Goal: Information Seeking & Learning: Find specific fact

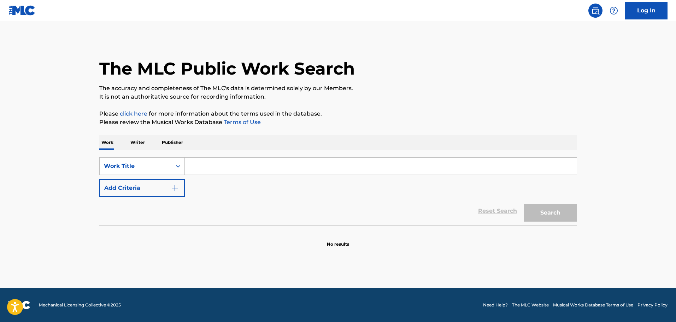
click at [238, 166] on input "Search Form" at bounding box center [381, 166] width 392 height 17
paste input "They Call the Wind [PERSON_NAME]"
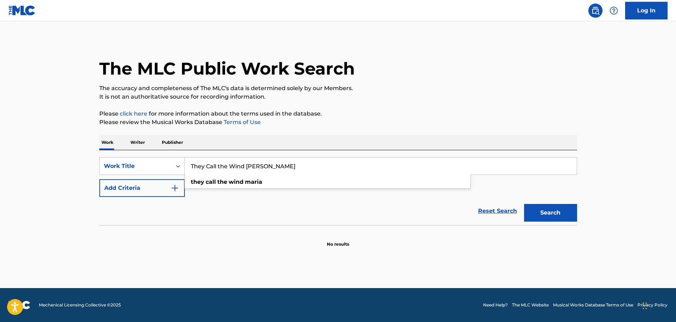
type input "They Call the Wind [PERSON_NAME]"
click at [548, 216] on button "Search" at bounding box center [550, 213] width 53 height 18
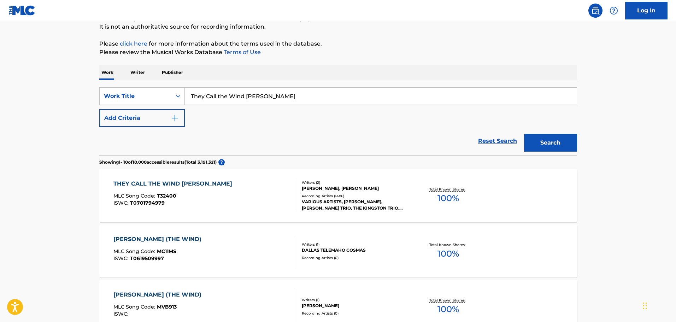
scroll to position [71, 0]
click at [257, 205] on div "THEY CALL THE WIND [PERSON_NAME] MLC Song Code : T32400 ISWC : T0701794979" at bounding box center [204, 195] width 182 height 32
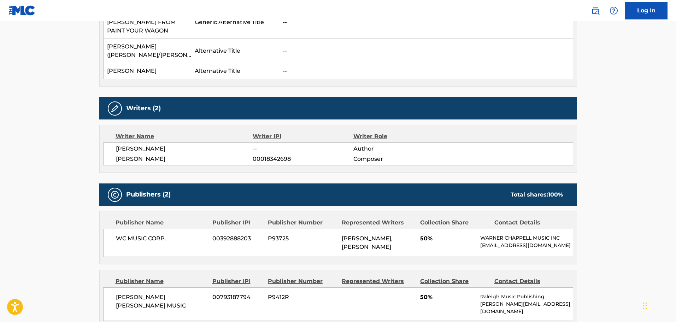
scroll to position [247, 0]
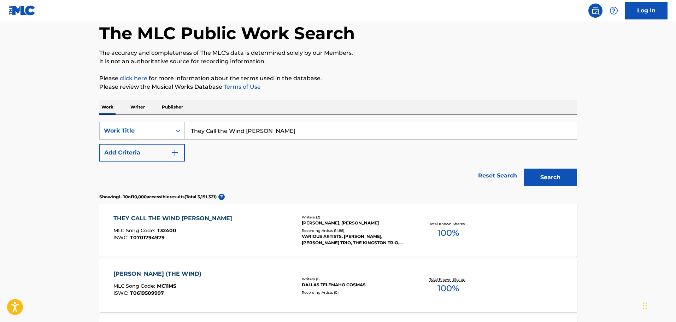
scroll to position [71, 0]
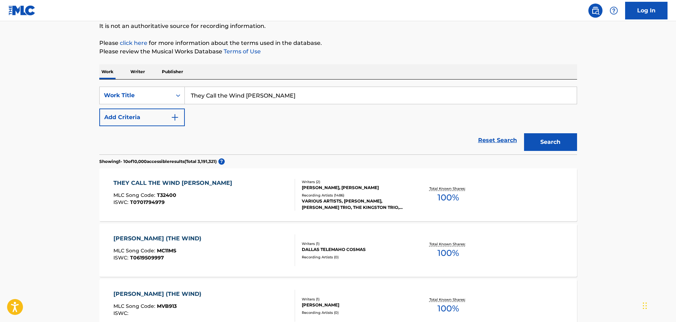
click at [224, 115] on div "SearchWithCriteriaa3714c88-4d39-47bf-8dea-719489e50db9 Work Title They Call the…" at bounding box center [338, 107] width 478 height 40
click at [175, 113] on img "Search Form" at bounding box center [175, 117] width 8 height 8
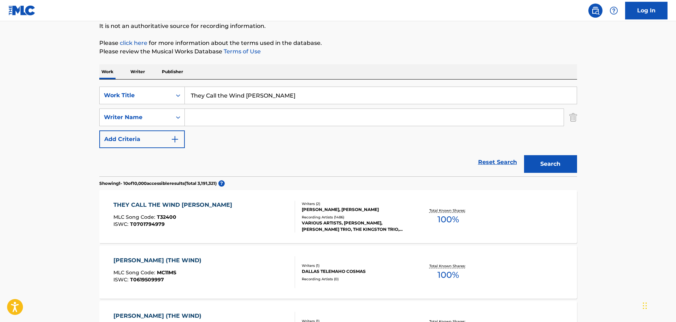
click at [216, 117] on input "Search Form" at bounding box center [374, 117] width 379 height 17
click at [524, 155] on button "Search" at bounding box center [550, 164] width 53 height 18
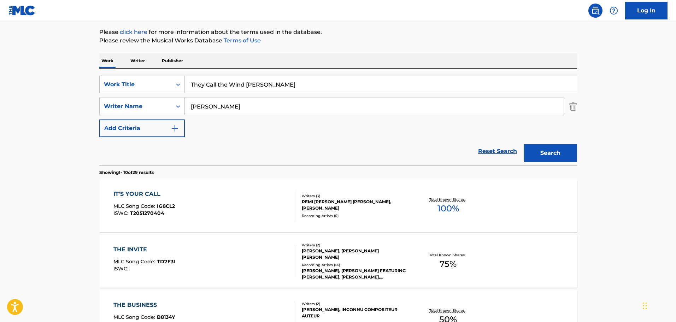
scroll to position [114, 0]
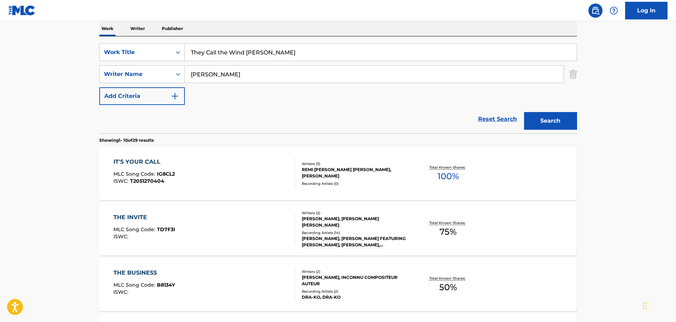
click at [224, 75] on input "[PERSON_NAME]" at bounding box center [374, 74] width 379 height 17
type input "[PERSON_NAME]"
click at [524, 112] on button "Search" at bounding box center [550, 121] width 53 height 18
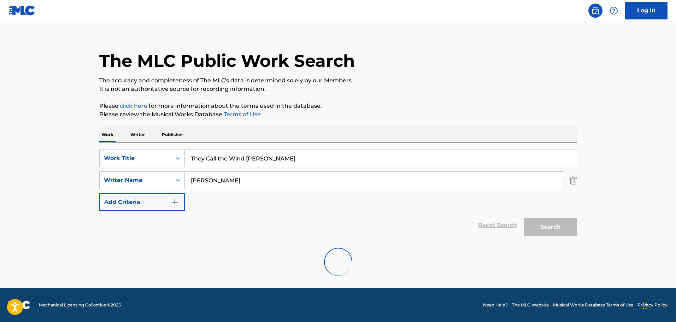
scroll to position [8, 0]
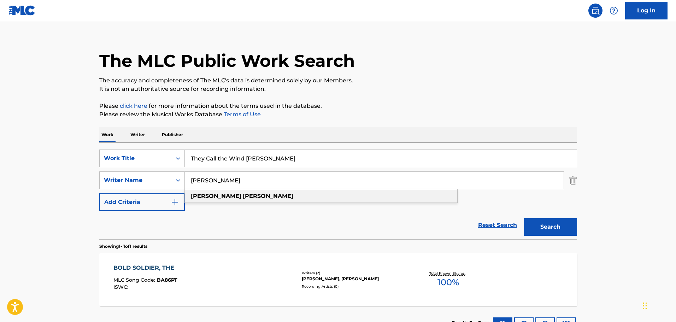
click at [238, 194] on div "[PERSON_NAME]" at bounding box center [321, 196] width 273 height 13
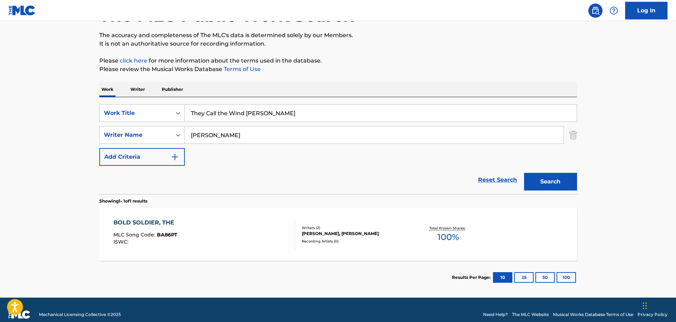
scroll to position [63, 0]
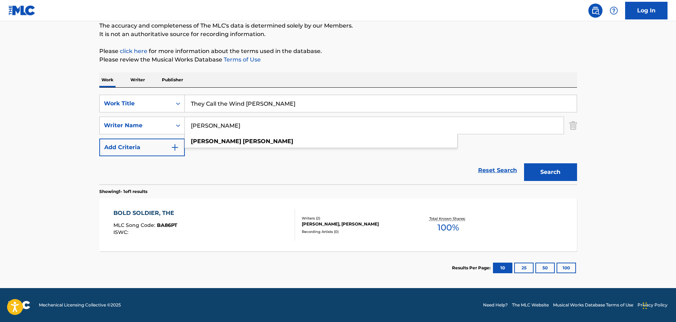
click at [237, 129] on input "[PERSON_NAME]" at bounding box center [374, 125] width 379 height 17
click at [542, 170] on button "Search" at bounding box center [550, 172] width 53 height 18
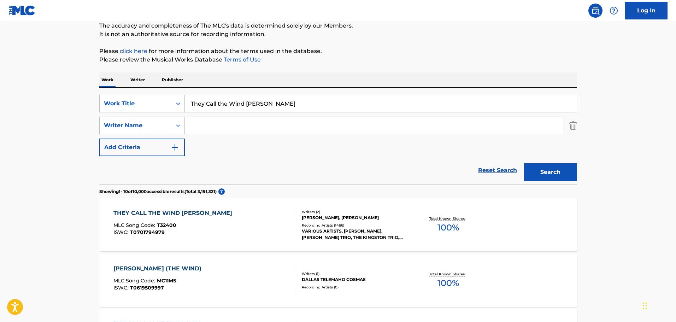
click at [243, 217] on div "THEY CALL THE WIND [PERSON_NAME] MLC Song Code : T32400 ISWC : T0701794979" at bounding box center [204, 225] width 182 height 32
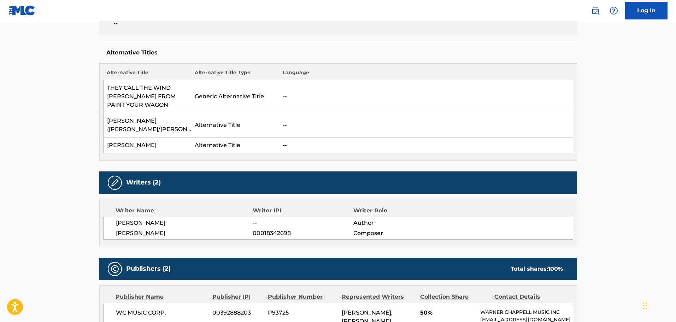
scroll to position [177, 0]
